Goal: Task Accomplishment & Management: Manage account settings

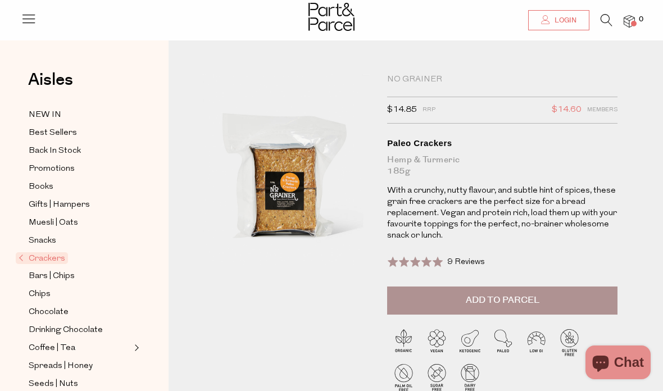
click at [567, 24] on span "Login" at bounding box center [564, 21] width 25 height 10
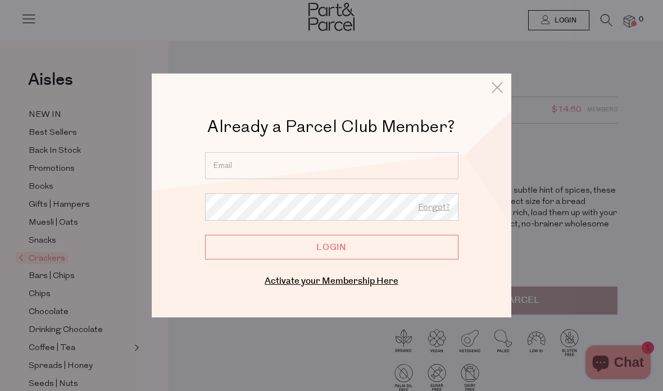
click at [368, 159] on input "email" at bounding box center [332, 165] width 254 height 27
type input "susan.bredow@gmail.com"
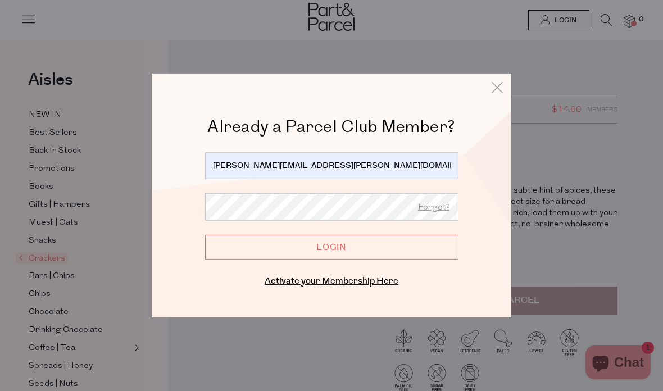
click at [429, 251] on input "Login" at bounding box center [332, 247] width 254 height 25
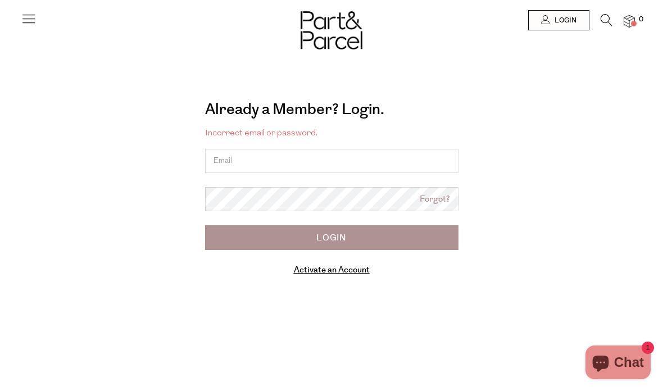
click at [627, 24] on img at bounding box center [629, 21] width 11 height 13
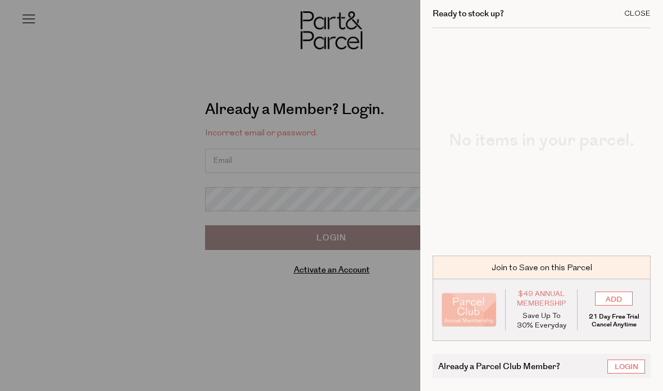
click at [643, 15] on div "Close" at bounding box center [638, 13] width 26 height 7
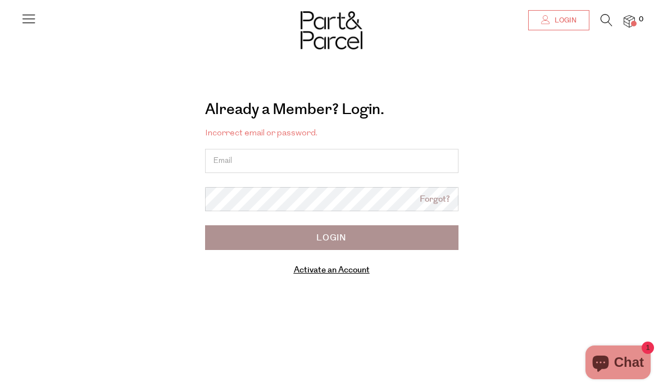
click at [559, 23] on span "Login" at bounding box center [564, 21] width 25 height 10
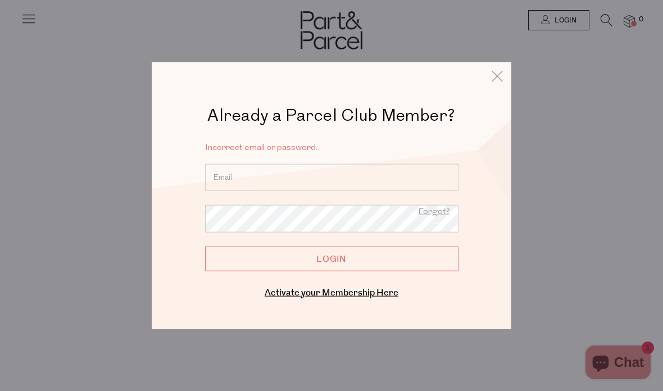
click at [338, 174] on input "email" at bounding box center [332, 177] width 254 height 27
type input "susan.bredow@gmail.com"
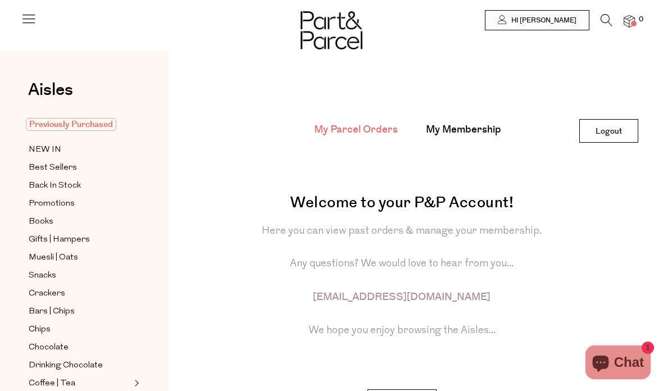
click at [57, 120] on span "Previously Purchased" at bounding box center [71, 124] width 91 height 13
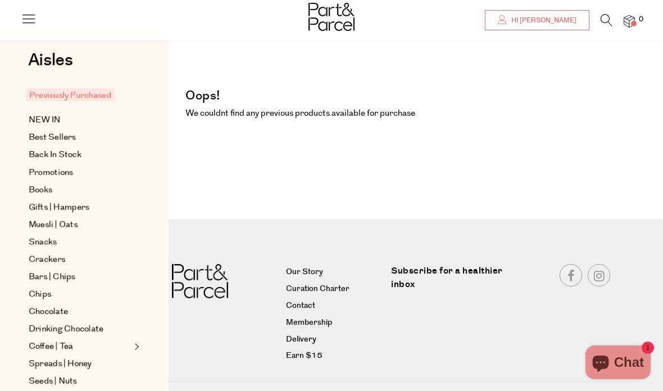
scroll to position [96, 0]
